Goal: Browse casually

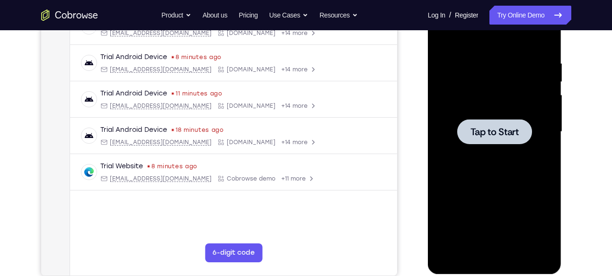
scroll to position [164, 0]
click at [464, 117] on div at bounding box center [494, 132] width 119 height 265
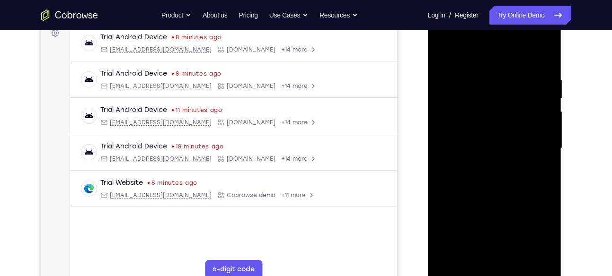
scroll to position [148, 0]
click at [491, 272] on div at bounding box center [494, 148] width 119 height 265
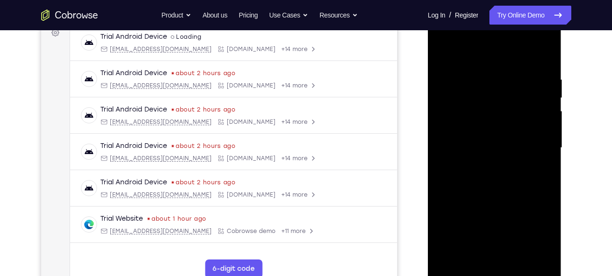
click at [529, 230] on div at bounding box center [494, 148] width 119 height 265
click at [485, 51] on div at bounding box center [494, 148] width 119 height 265
click at [474, 53] on div at bounding box center [494, 148] width 119 height 265
click at [456, 58] on div at bounding box center [494, 148] width 119 height 265
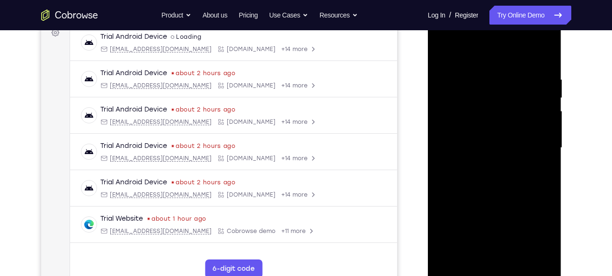
scroll to position [152, 0]
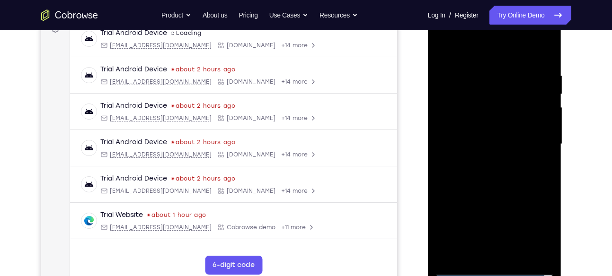
click at [466, 54] on div at bounding box center [494, 144] width 119 height 265
click at [449, 54] on div at bounding box center [494, 144] width 119 height 265
click at [531, 138] on div at bounding box center [494, 144] width 119 height 265
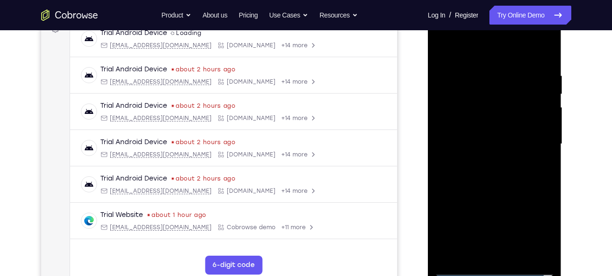
click at [533, 139] on div at bounding box center [494, 144] width 119 height 265
click at [532, 142] on div at bounding box center [494, 144] width 119 height 265
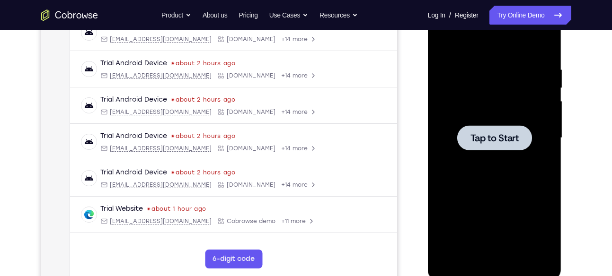
click at [491, 171] on div at bounding box center [494, 138] width 119 height 265
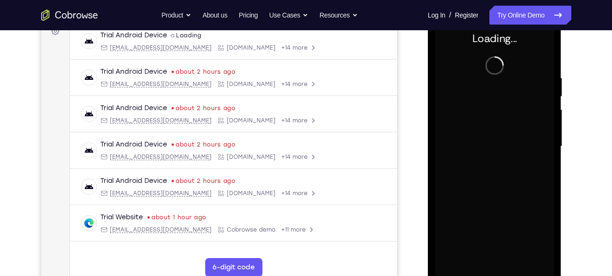
scroll to position [149, 0]
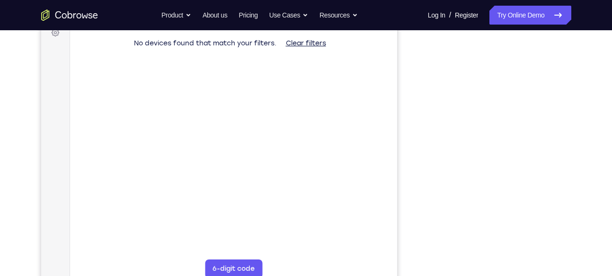
scroll to position [152, 0]
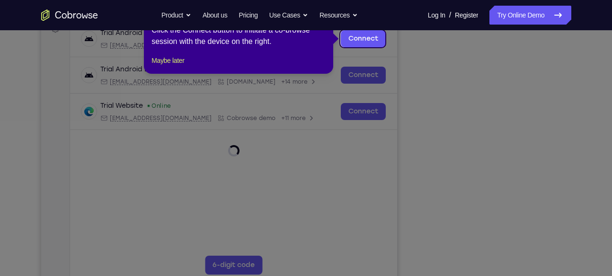
click at [499, 268] on icon at bounding box center [309, 138] width 619 height 276
click at [176, 66] on button "Maybe later" at bounding box center [167, 60] width 33 height 11
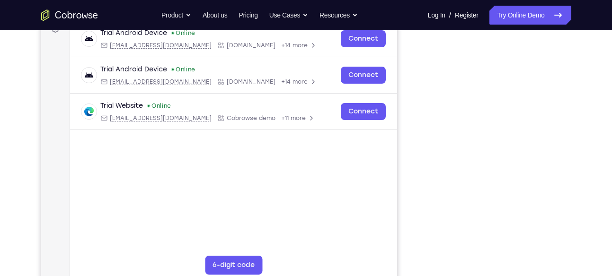
click at [586, 183] on div "Your Support Agent Your Customer Web iOS Android Next Steps We’d be happy to gi…" at bounding box center [305, 190] width 605 height 624
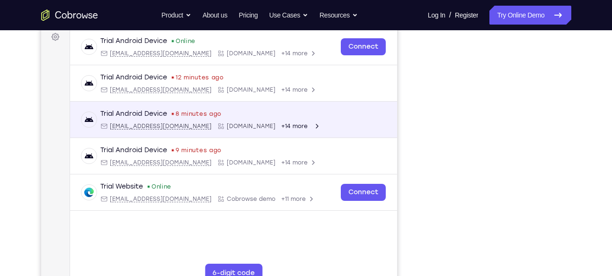
scroll to position [143, 0]
